Goal: Book appointment/travel/reservation

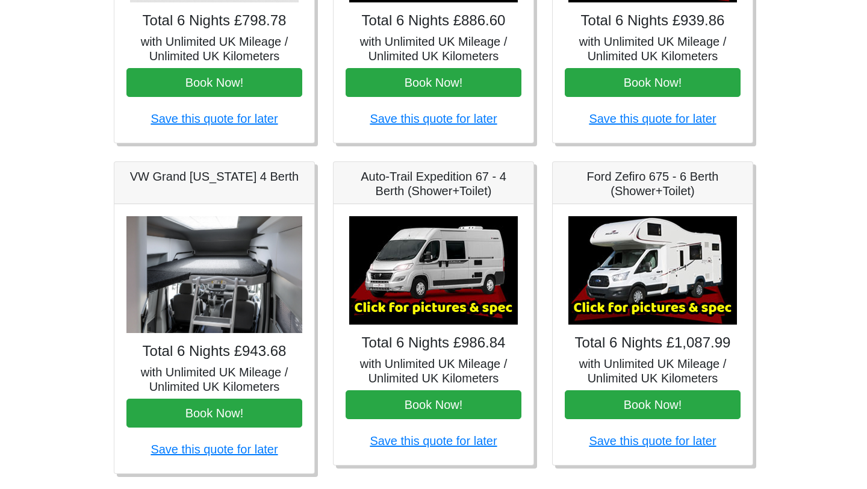
scroll to position [378, 0]
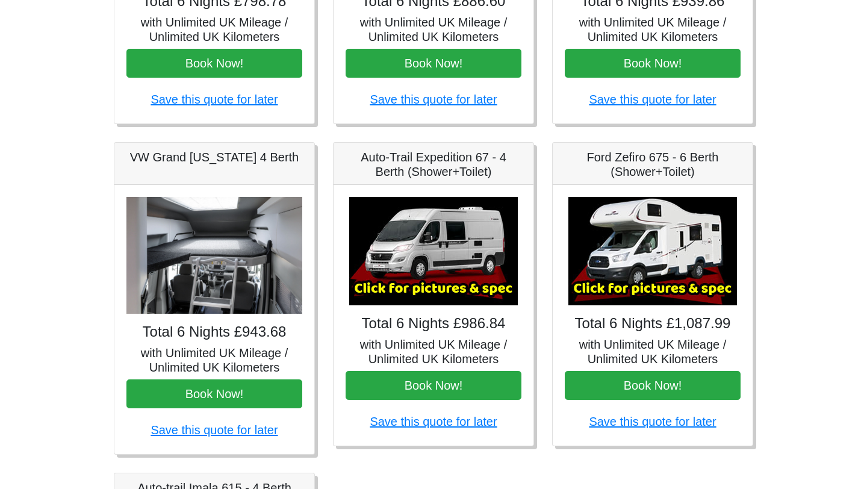
click at [233, 259] on img at bounding box center [214, 255] width 176 height 117
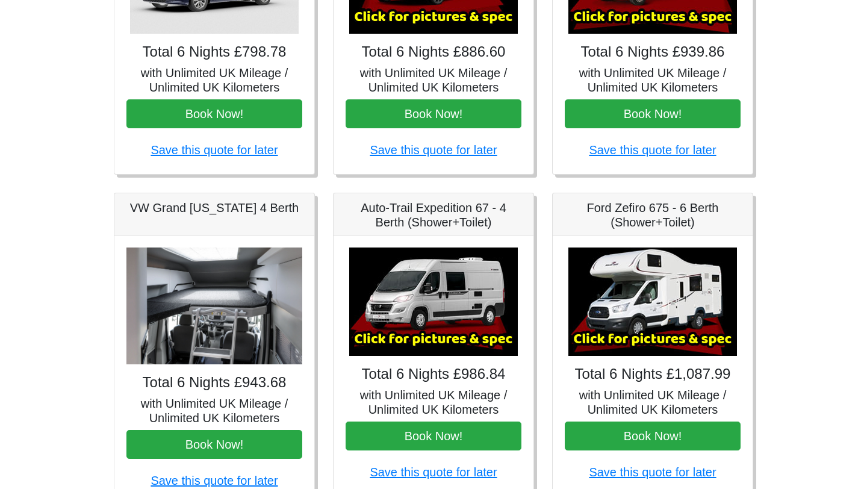
scroll to position [320, 0]
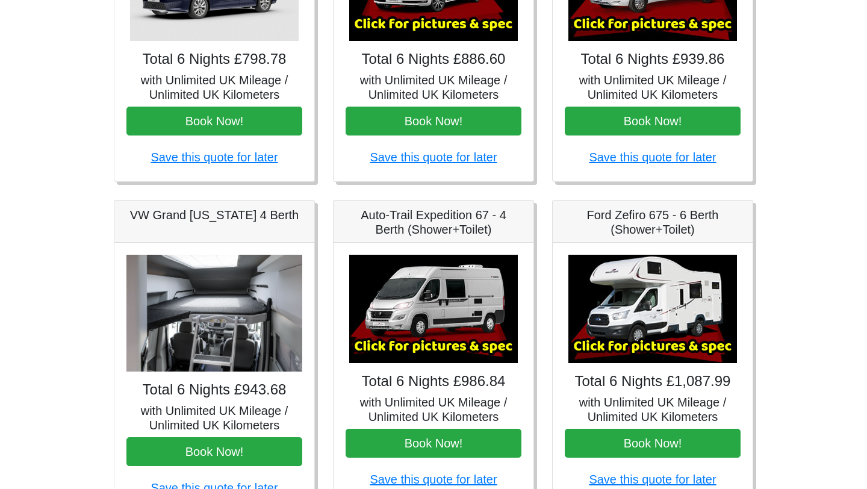
click at [222, 414] on h5 "with Unlimited UK Mileage / Unlimited UK Kilometers" at bounding box center [214, 417] width 176 height 29
click at [656, 400] on h5 "with Unlimited UK Mileage / Unlimited UK Kilometers" at bounding box center [653, 409] width 176 height 29
click at [673, 332] on img at bounding box center [652, 309] width 169 height 108
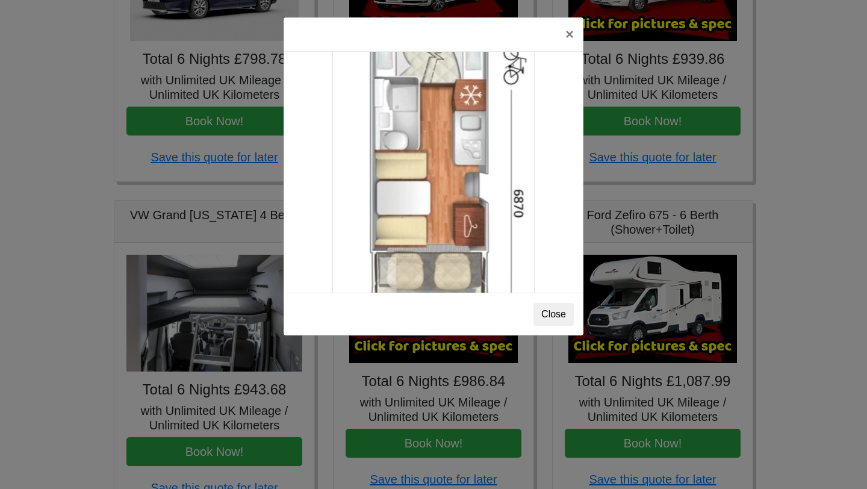
scroll to position [1995, 0]
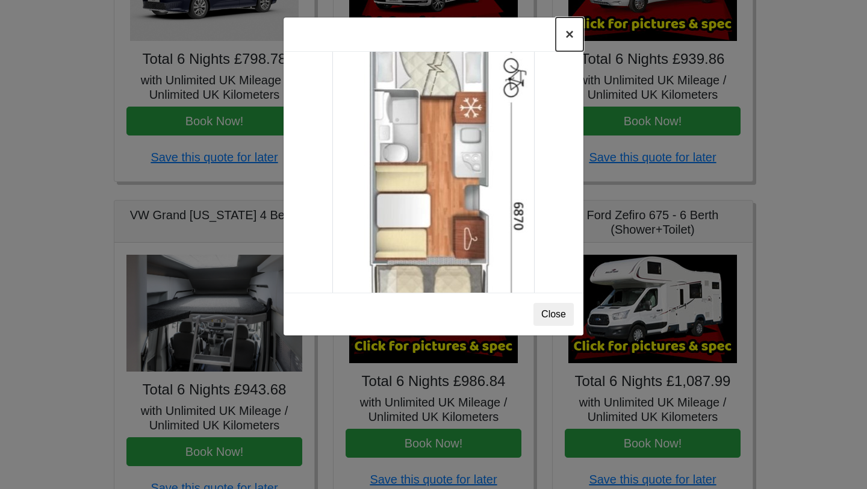
click at [575, 37] on button "×" at bounding box center [569, 34] width 28 height 34
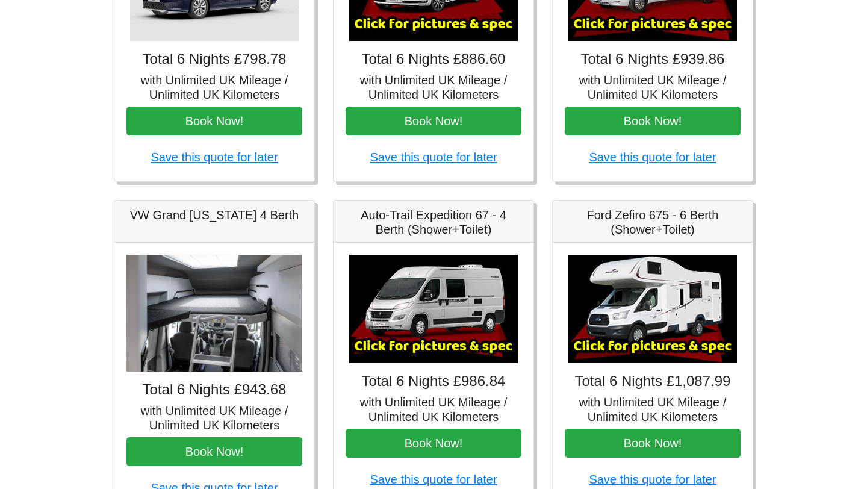
click at [435, 305] on img at bounding box center [433, 309] width 169 height 108
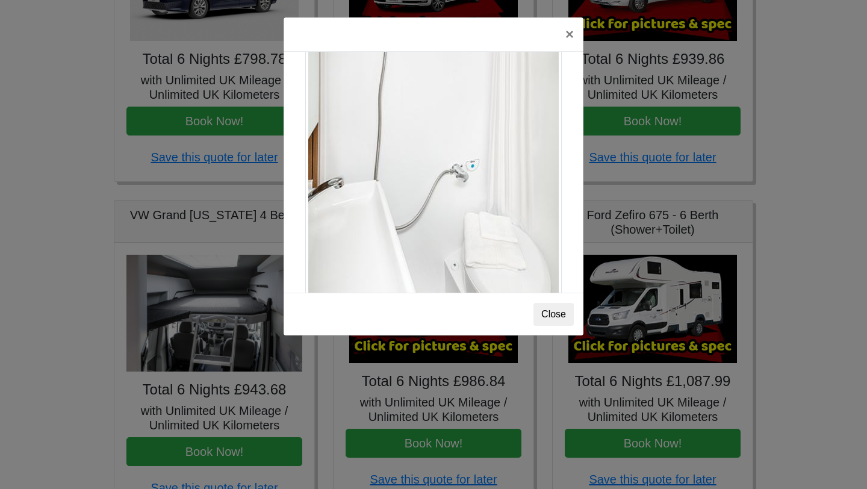
scroll to position [1655, 0]
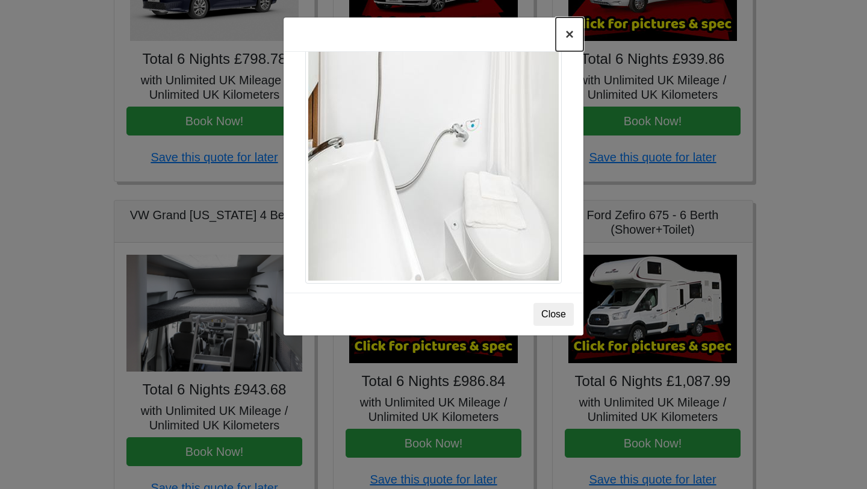
click at [570, 33] on button "×" at bounding box center [569, 34] width 28 height 34
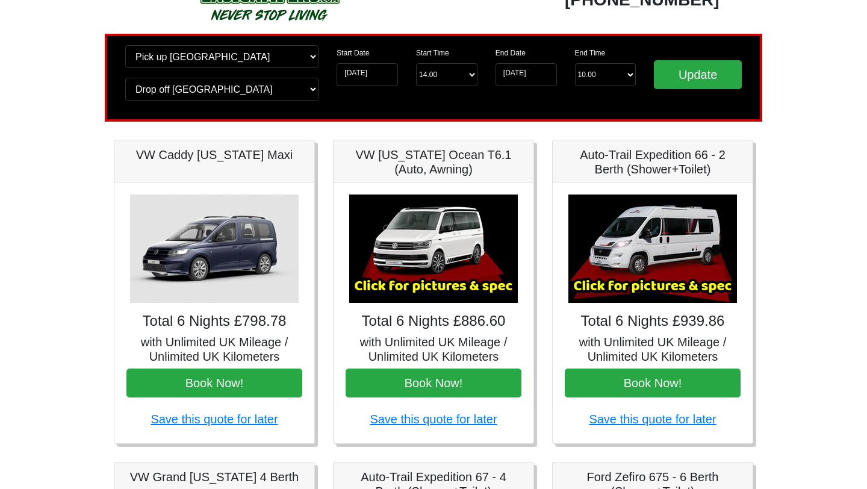
scroll to position [56, 0]
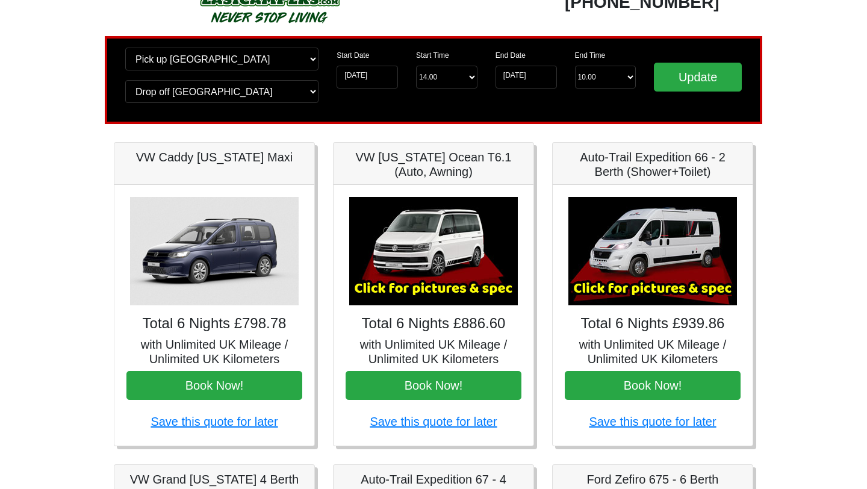
click at [275, 243] on img at bounding box center [214, 251] width 169 height 108
click at [197, 258] on img at bounding box center [214, 251] width 169 height 108
click at [224, 253] on img at bounding box center [214, 251] width 169 height 108
click at [464, 232] on img at bounding box center [433, 251] width 169 height 108
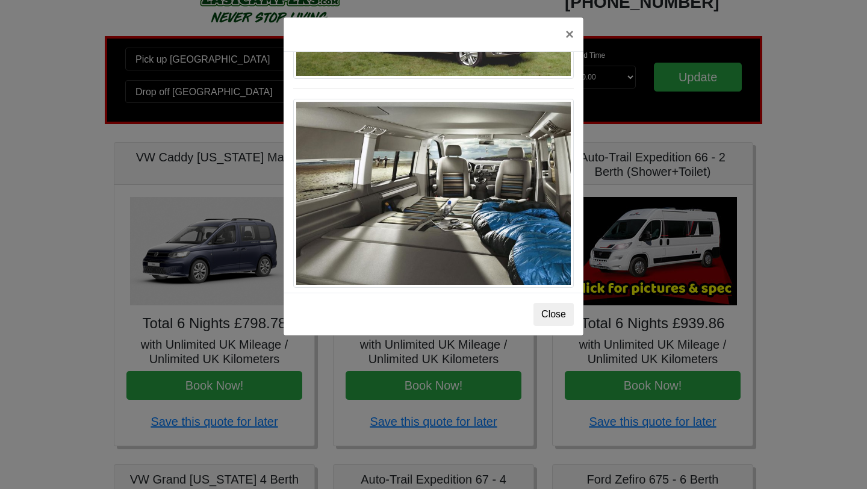
scroll to position [1343, 0]
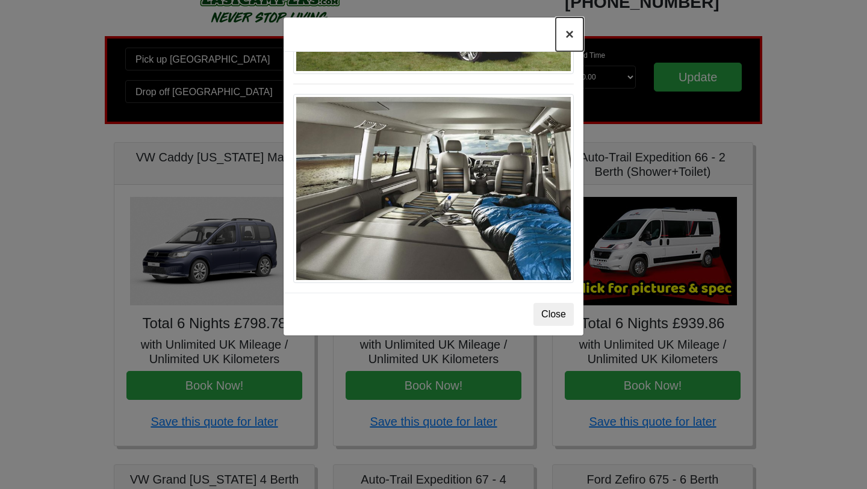
click at [572, 34] on button "×" at bounding box center [569, 34] width 28 height 34
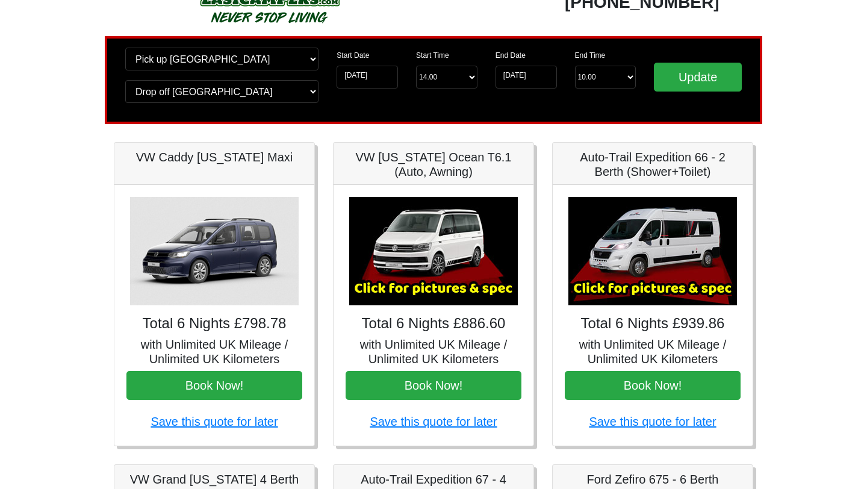
click at [636, 262] on img at bounding box center [652, 251] width 169 height 108
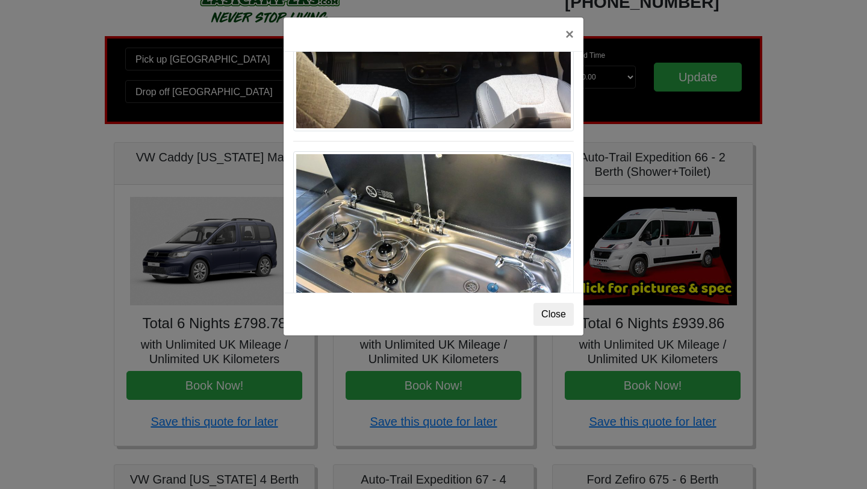
scroll to position [1278, 0]
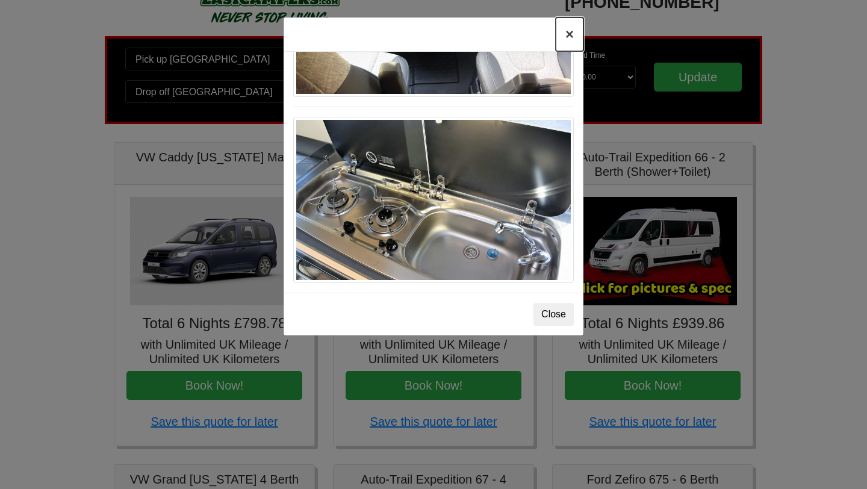
click at [564, 35] on button "×" at bounding box center [569, 34] width 28 height 34
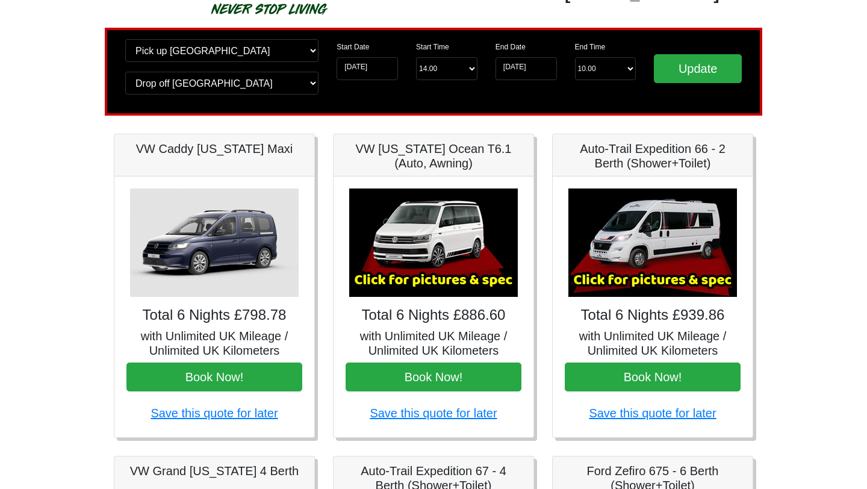
scroll to position [0, 0]
